Goal: Task Accomplishment & Management: Use online tool/utility

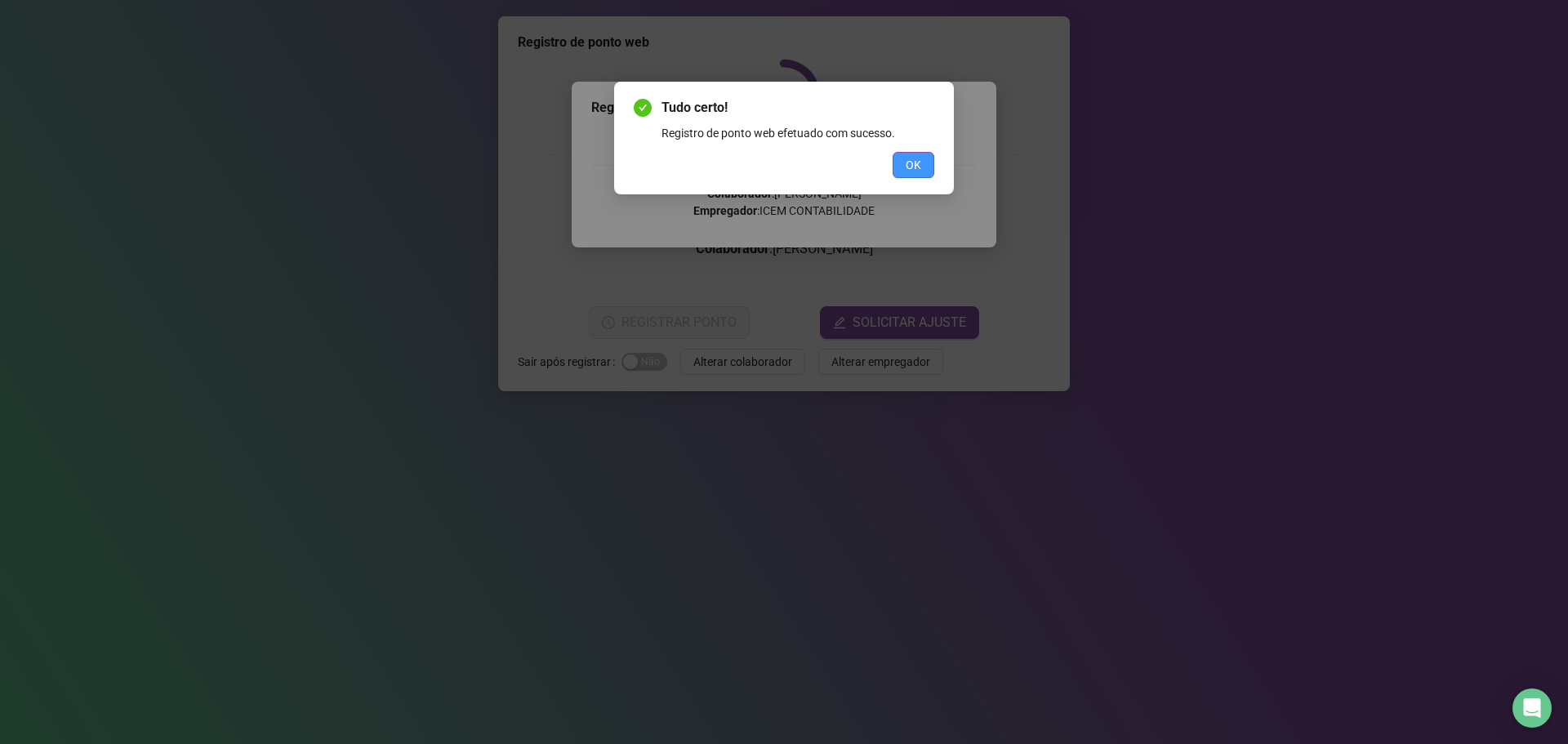
click at [923, 172] on button "OK" at bounding box center [913, 165] width 42 height 26
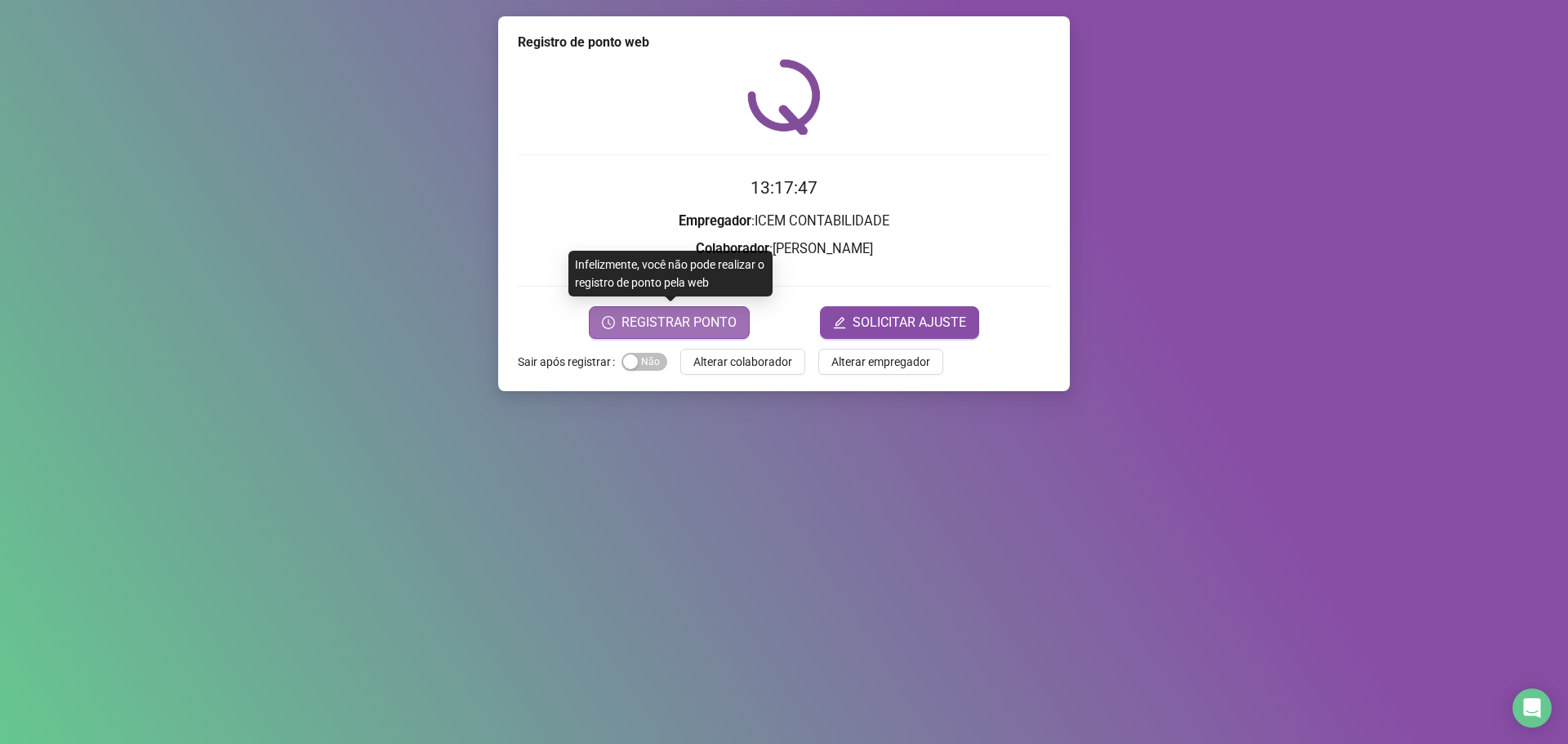
click at [704, 318] on span "REGISTRAR PONTO" at bounding box center [679, 322] width 115 height 19
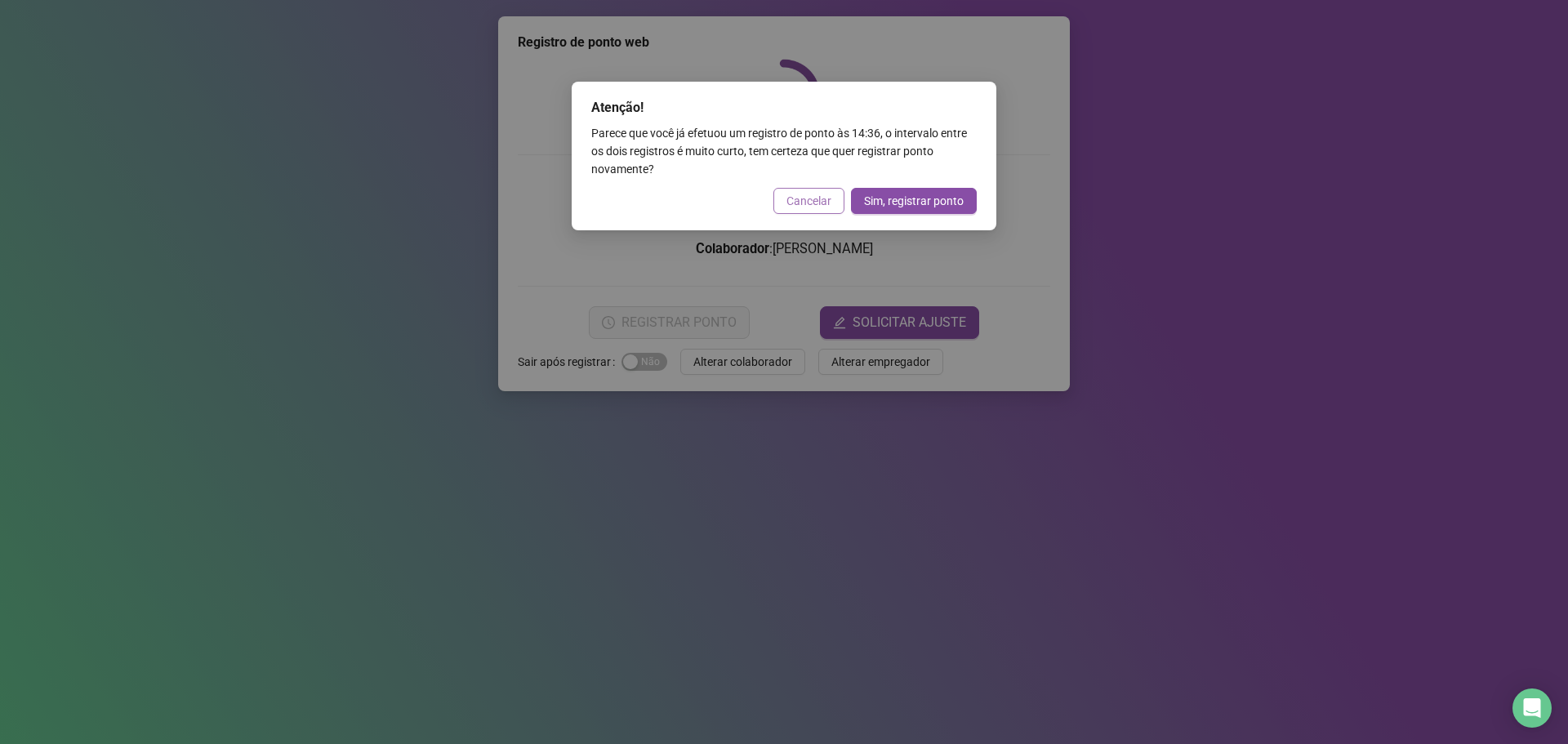
click at [826, 208] on span "Cancelar" at bounding box center [808, 200] width 45 height 18
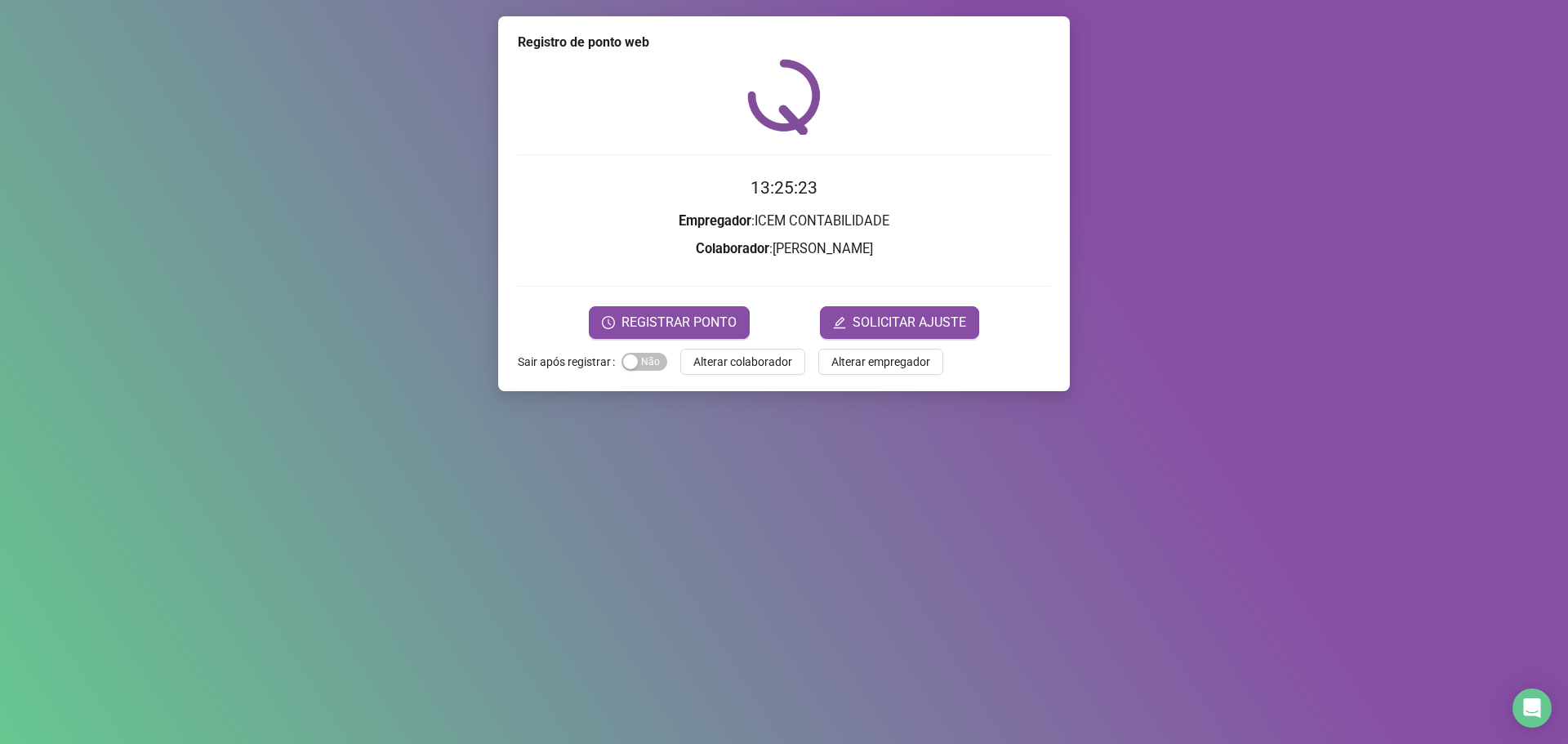
click at [101, 351] on div "Registro de ponto web 13:25:23 Empregador : ICEM CONTABILIDADE Colaborador : [P…" at bounding box center [784, 372] width 1568 height 744
click at [641, 323] on span "REGISTRAR PONTO" at bounding box center [679, 322] width 115 height 19
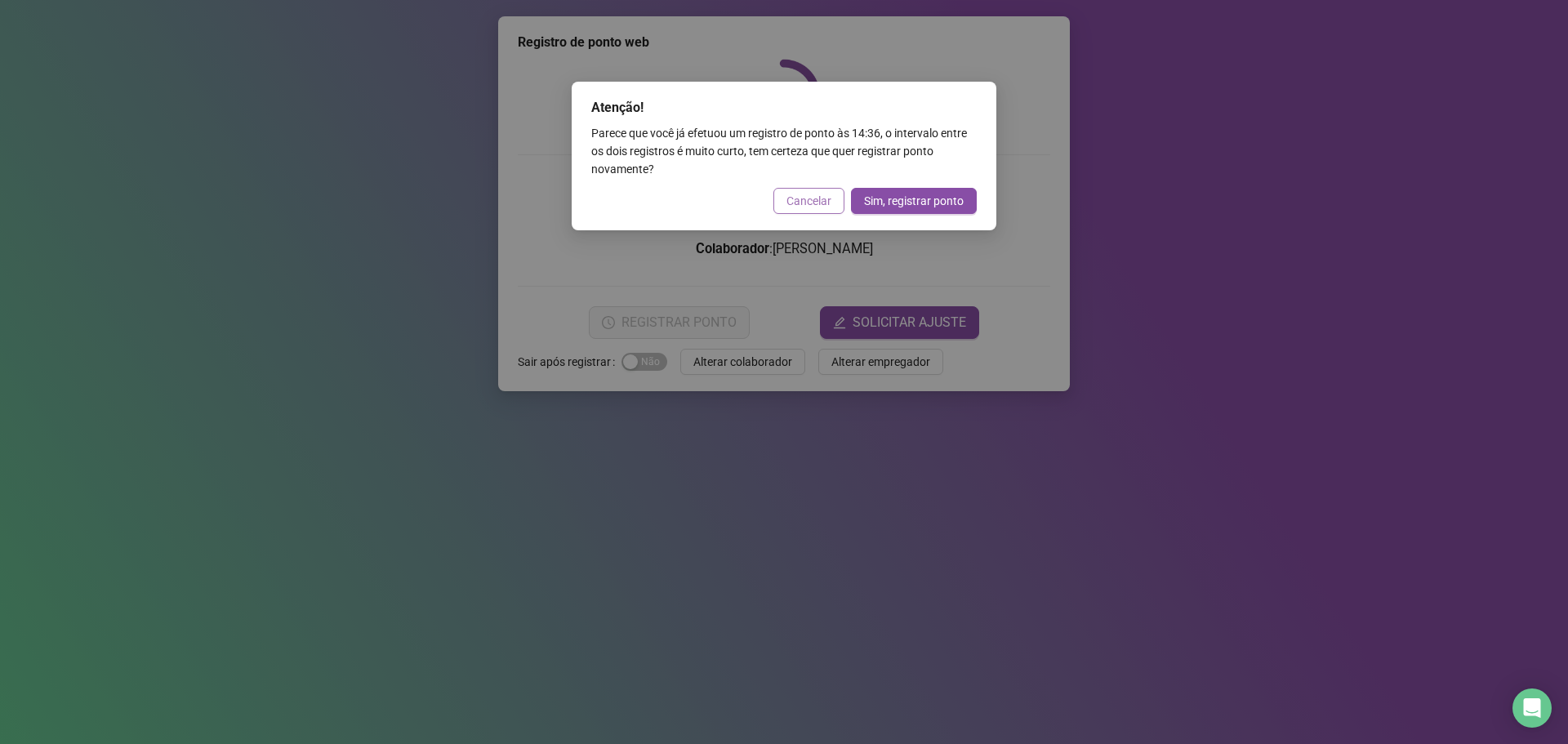
click at [798, 206] on span "Cancelar" at bounding box center [808, 200] width 45 height 18
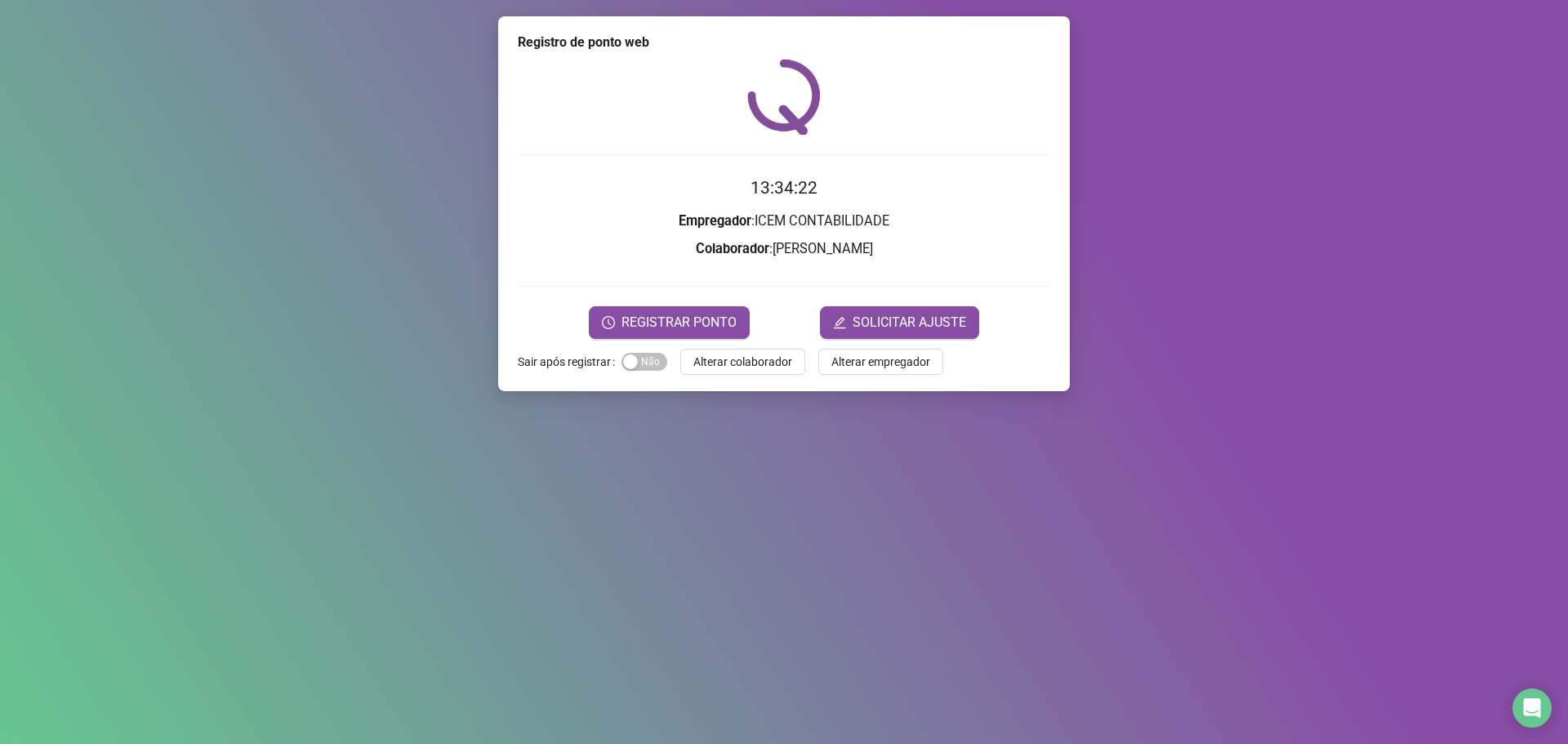
drag, startPoint x: 690, startPoint y: 314, endPoint x: 687, endPoint y: 323, distance: 9.5
click at [687, 321] on span "REGISTRAR PONTO" at bounding box center [679, 322] width 115 height 19
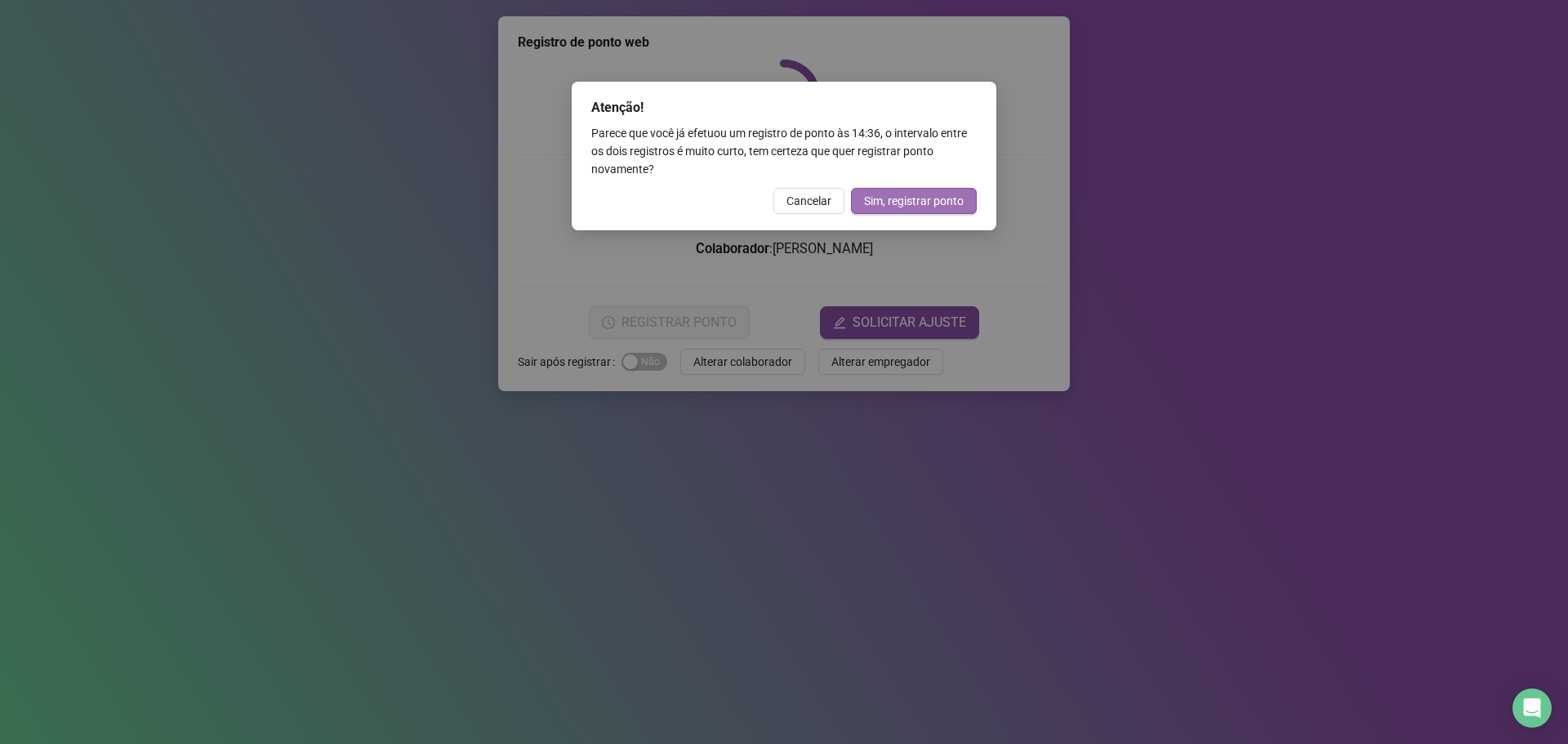
click at [887, 203] on span "Sim, registrar ponto" at bounding box center [913, 200] width 100 height 18
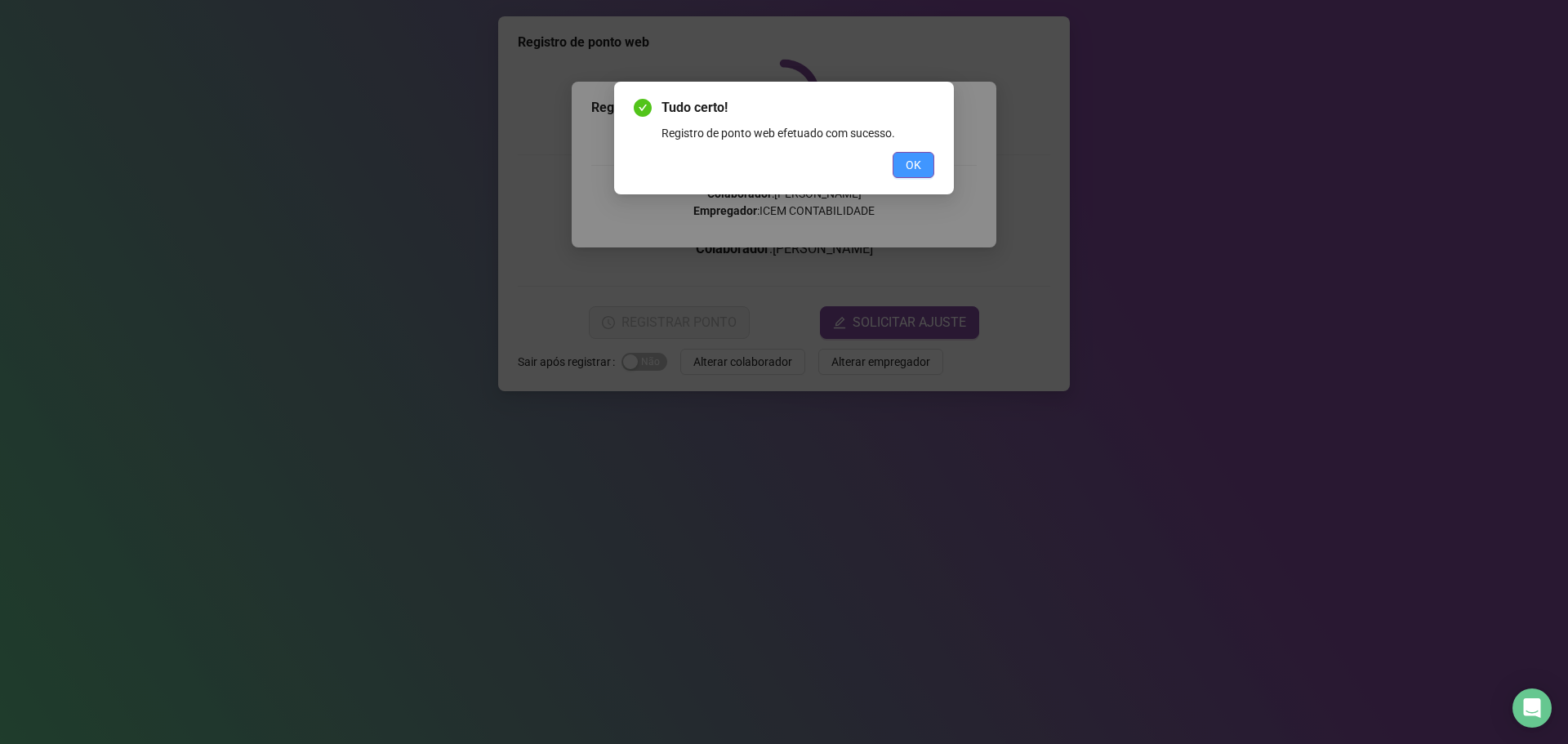
click at [900, 170] on button "OK" at bounding box center [913, 165] width 42 height 26
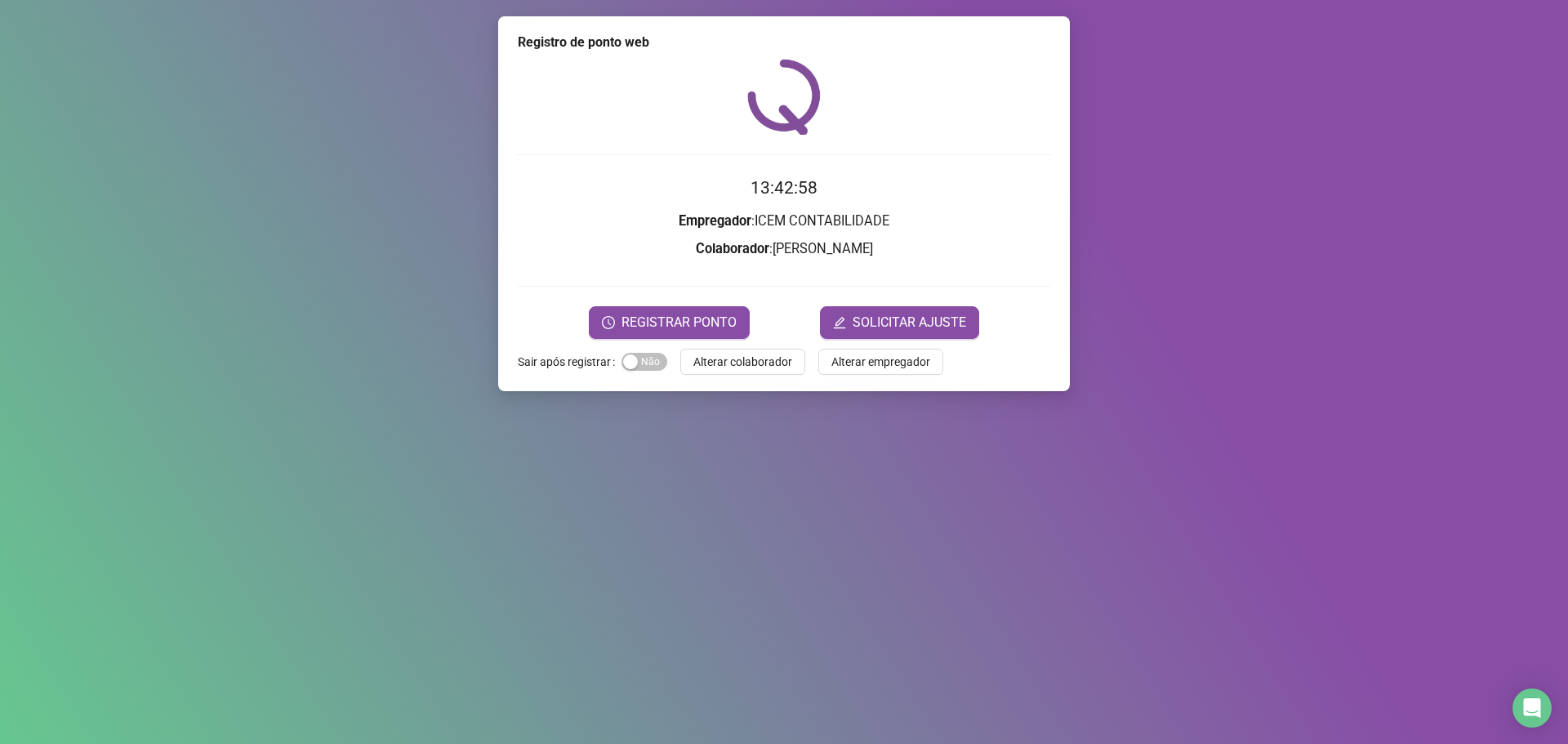
click at [224, 368] on div "Registro de ponto web 13:42:58 Empregador : ICEM CONTABILIDADE Colaborador : [P…" at bounding box center [784, 372] width 1568 height 744
